Goal: Transaction & Acquisition: Purchase product/service

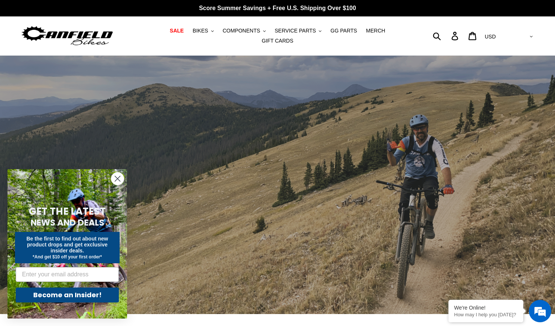
click at [116, 179] on circle "Close dialog" at bounding box center [117, 179] width 12 height 12
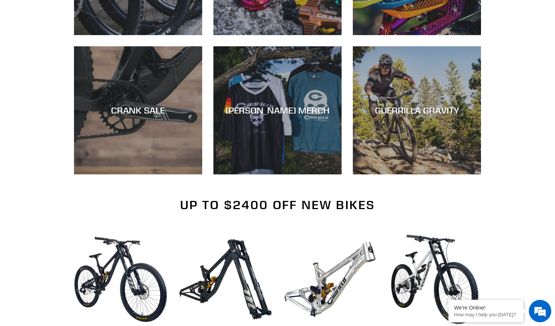
scroll to position [568, 0]
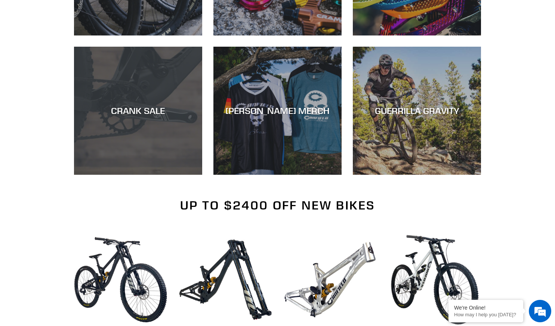
click at [129, 105] on div "CRANK SALE" at bounding box center [138, 110] width 128 height 11
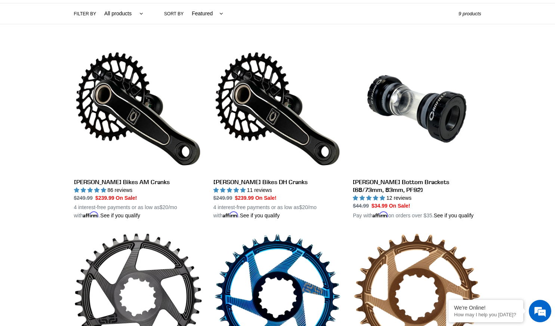
scroll to position [164, 0]
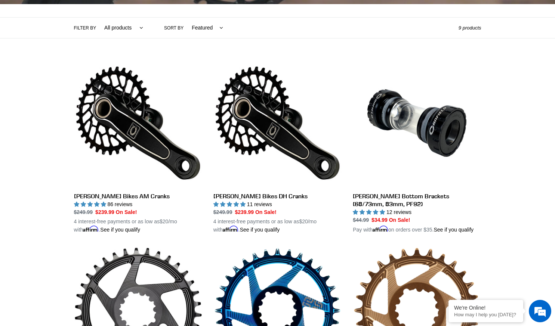
click at [531, 255] on div "Collection: CRANK SALE Filter by All products Components Cranks .cls-1{fill:#23…" at bounding box center [277, 254] width 555 height 725
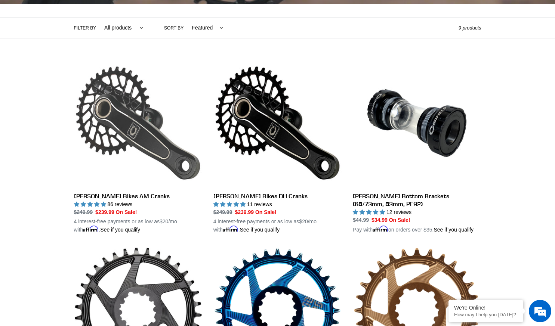
click at [113, 113] on link "[PERSON_NAME] Bikes AM Cranks" at bounding box center [138, 146] width 128 height 175
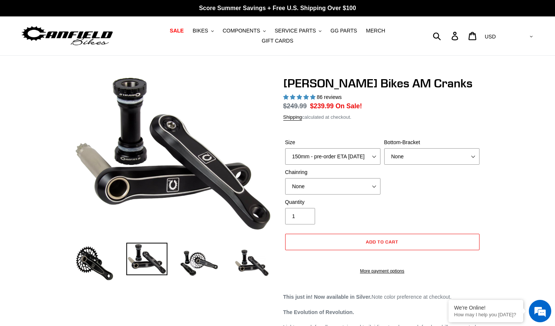
select select "highest-rating"
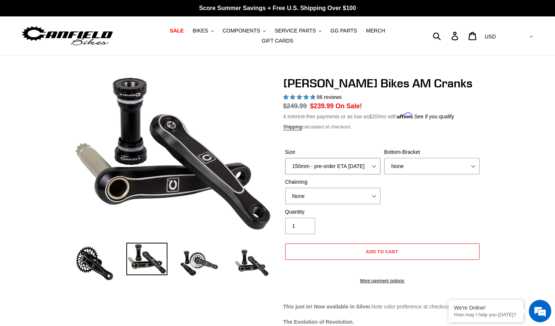
click at [374, 160] on select "150mm - pre-order ETA 9/30/25 155mm - pre-order ETA 9/30/25 160mm - pre-order E…" at bounding box center [332, 166] width 95 height 16
select select "160mm - pre-order ETA 9/30/25"
click at [285, 158] on select "150mm - pre-order ETA 9/30/25 155mm - pre-order ETA 9/30/25 160mm - pre-order E…" at bounding box center [332, 166] width 95 height 16
click at [193, 260] on img at bounding box center [199, 263] width 41 height 41
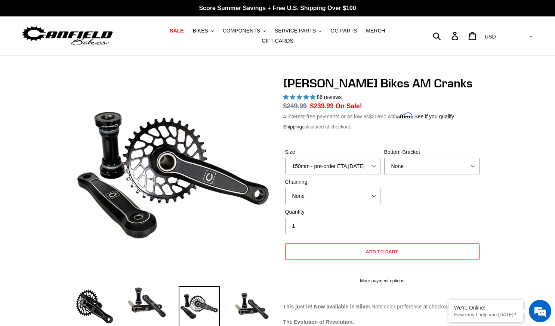
click at [196, 294] on img at bounding box center [199, 306] width 41 height 41
click at [98, 299] on img at bounding box center [94, 306] width 41 height 41
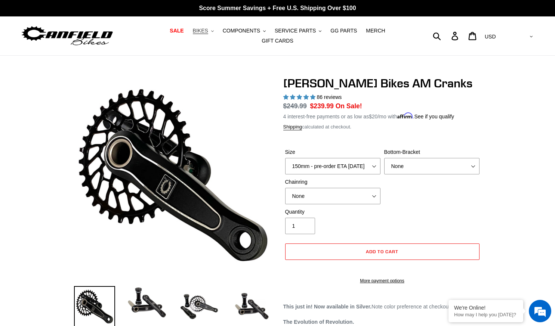
click at [193, 33] on span "BIKES" at bounding box center [200, 31] width 15 height 6
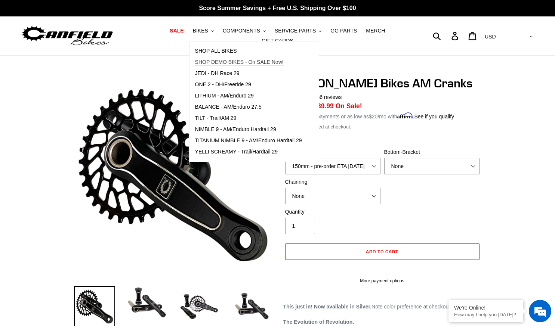
click at [195, 64] on span "SHOP DEMO BIKES - On SALE Now!" at bounding box center [239, 62] width 89 height 6
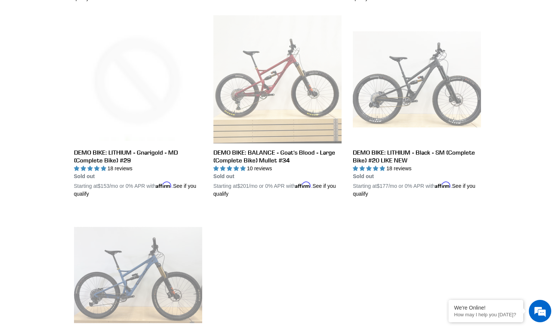
scroll to position [1197, 0]
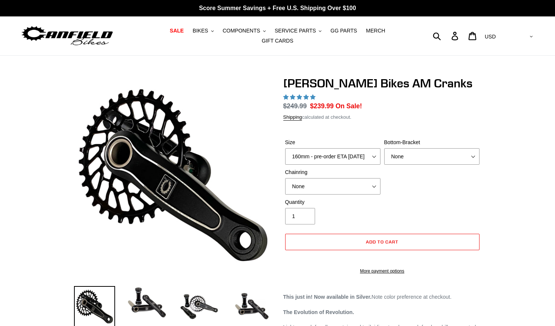
select select "highest-rating"
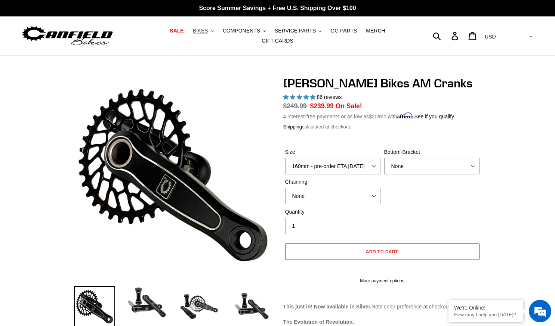
click at [194, 34] on span "BIKES" at bounding box center [200, 31] width 15 height 6
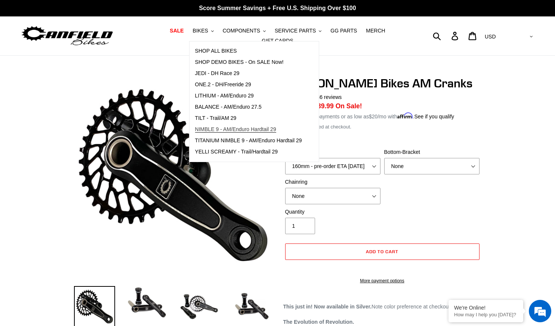
click at [195, 133] on span "NIMBLE 9 - AM/Enduro Hardtail 29" at bounding box center [235, 129] width 81 height 6
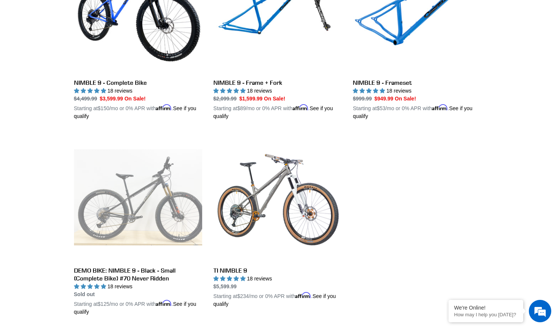
scroll to position [284, 0]
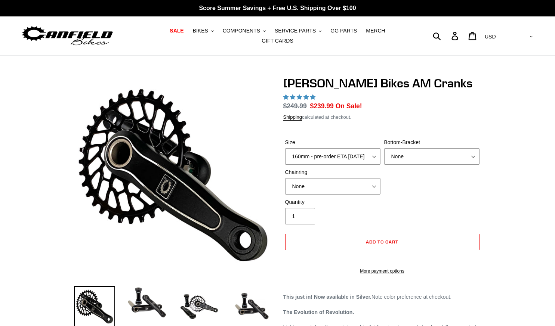
select select "highest-rating"
